Goal: Task Accomplishment & Management: Use online tool/utility

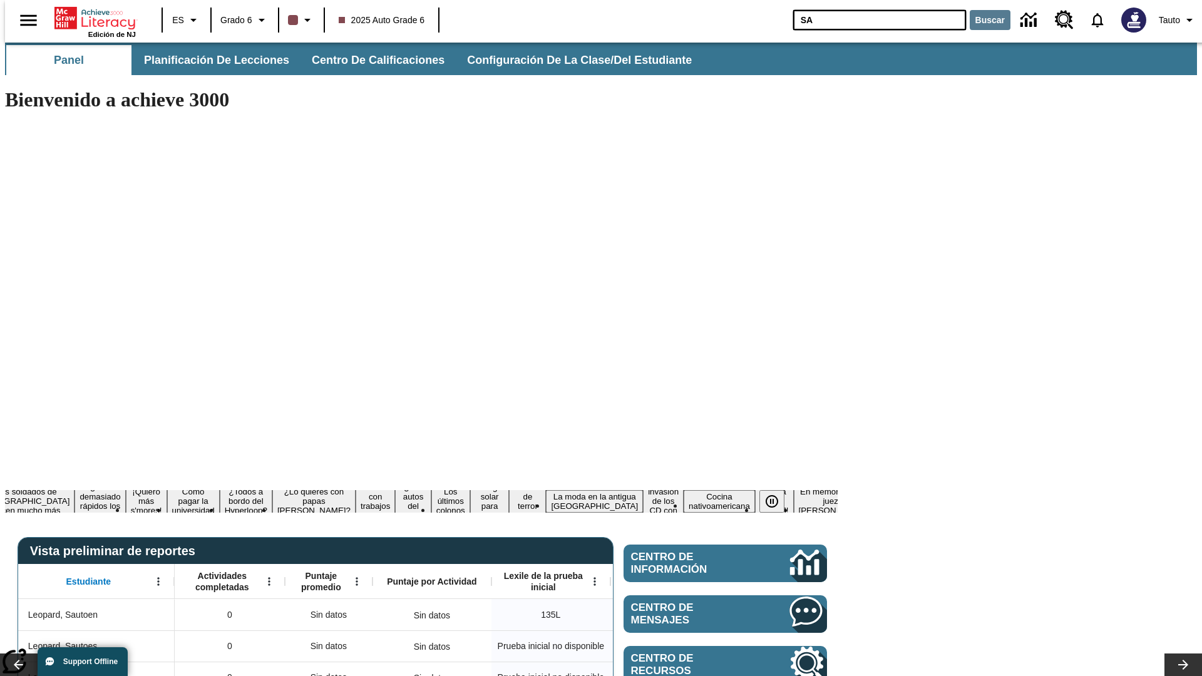
type input "SA"
click at [982, 20] on button "Buscar" at bounding box center [990, 20] width 41 height 20
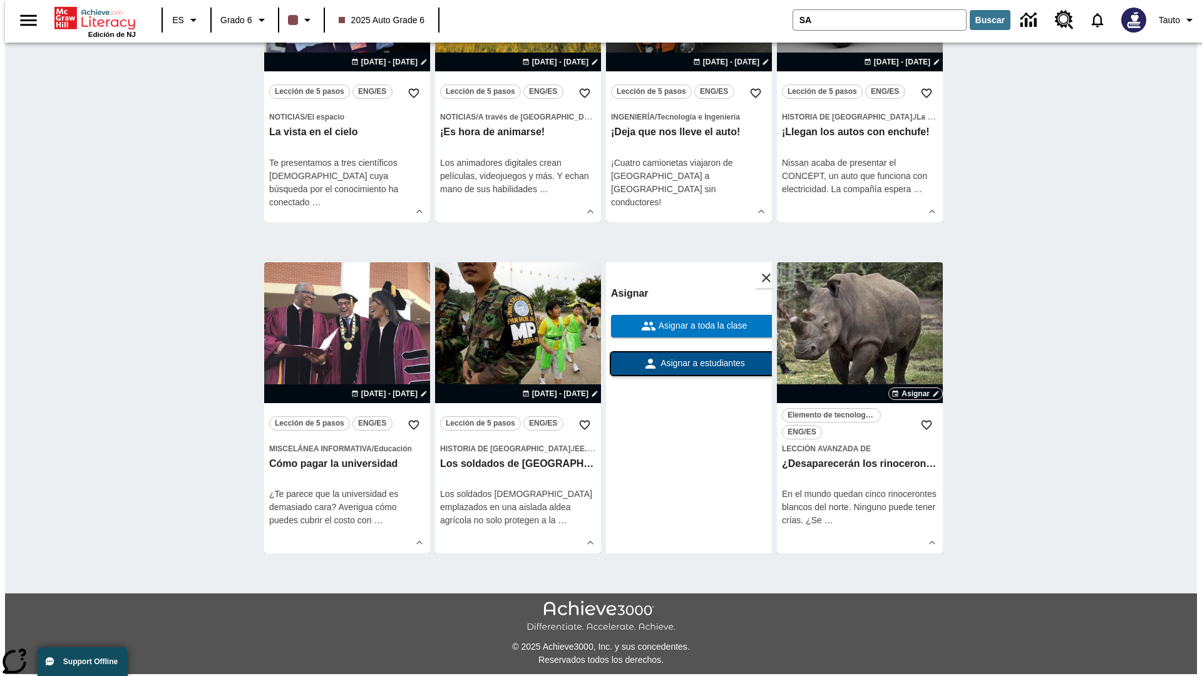
click at [689, 364] on span "Asignar a estudiantes" at bounding box center [701, 363] width 87 height 13
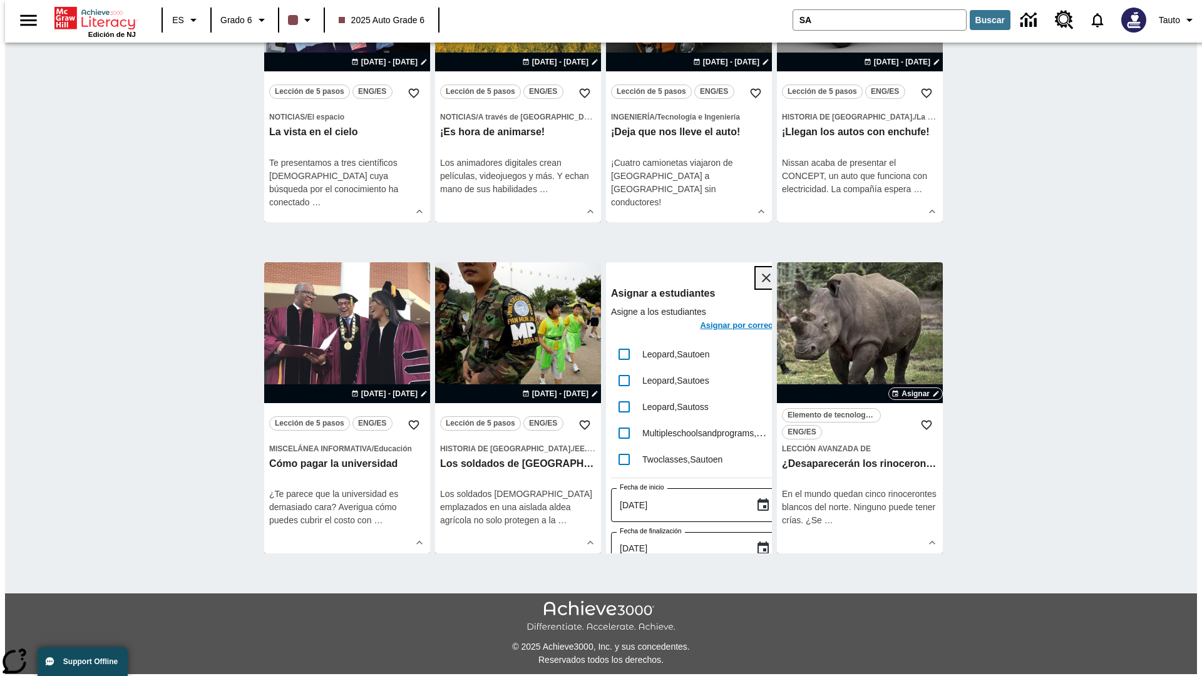
click at [762, 279] on icon "Cerrar" at bounding box center [766, 278] width 9 height 9
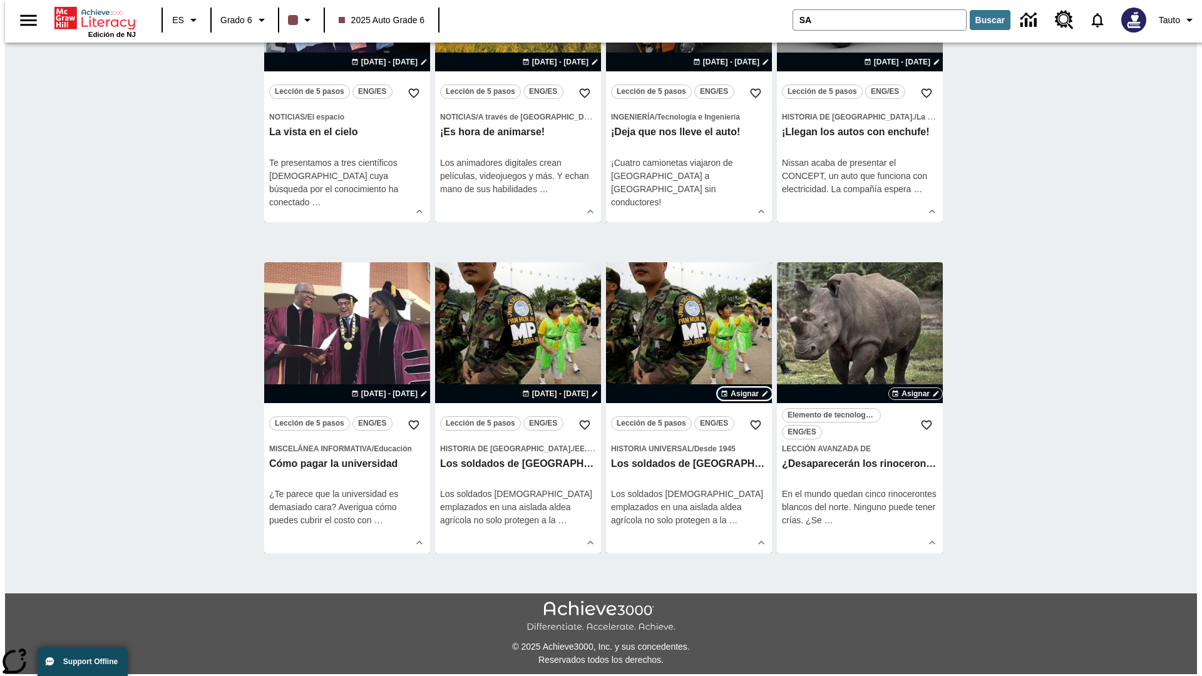
click at [745, 394] on span "Asignar" at bounding box center [745, 393] width 28 height 11
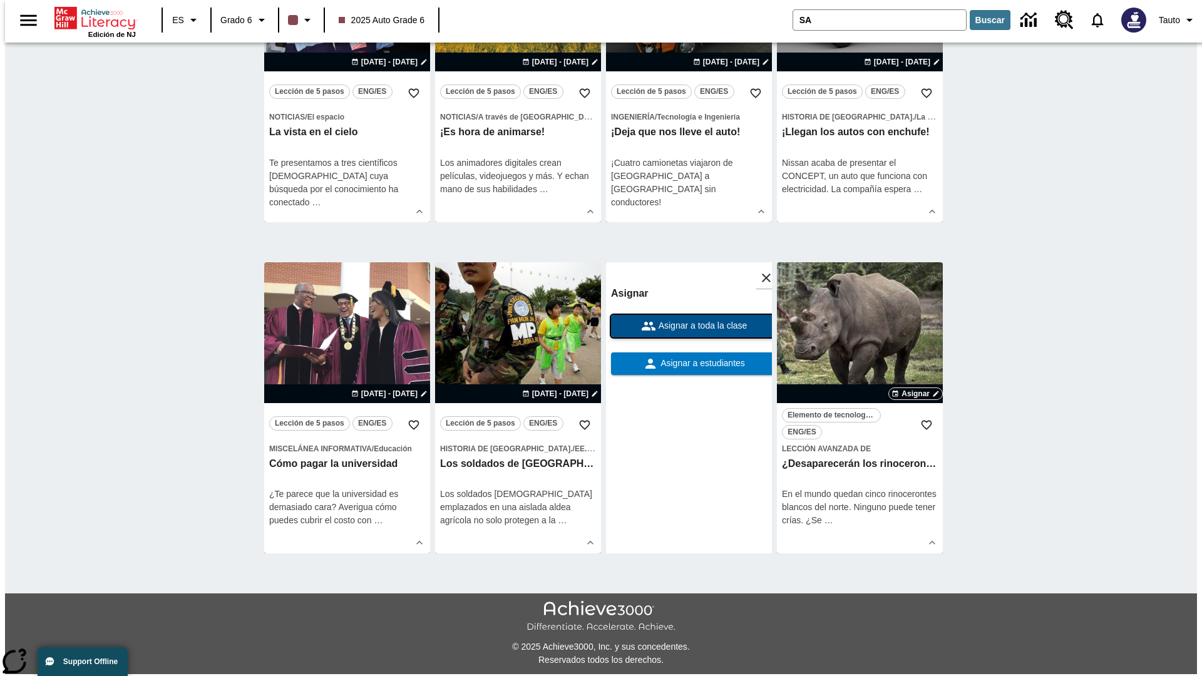
click at [689, 327] on span "Asignar a toda la clase" at bounding box center [701, 325] width 91 height 13
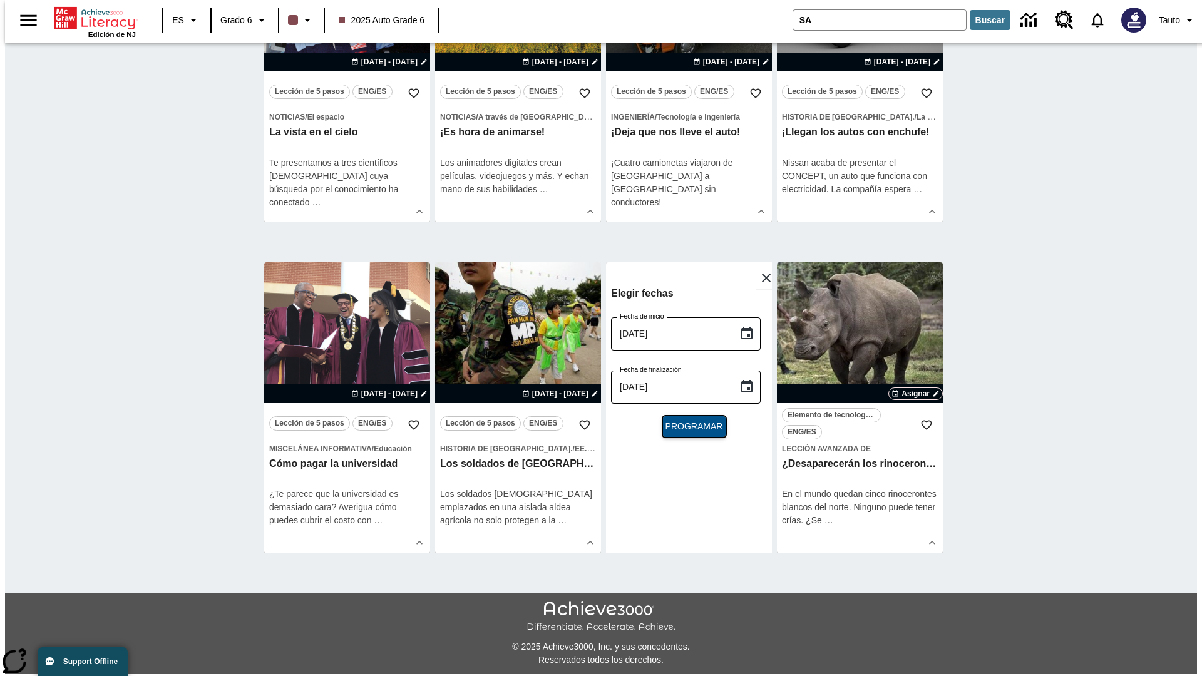
click at [689, 428] on span "Programar" at bounding box center [695, 426] width 58 height 13
